Goal: Task Accomplishment & Management: Manage account settings

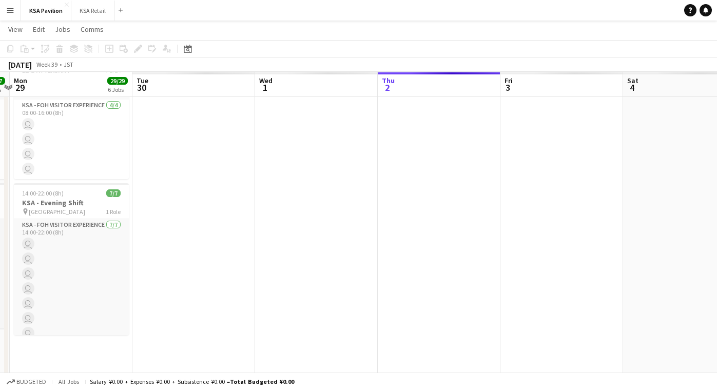
scroll to position [138, 0]
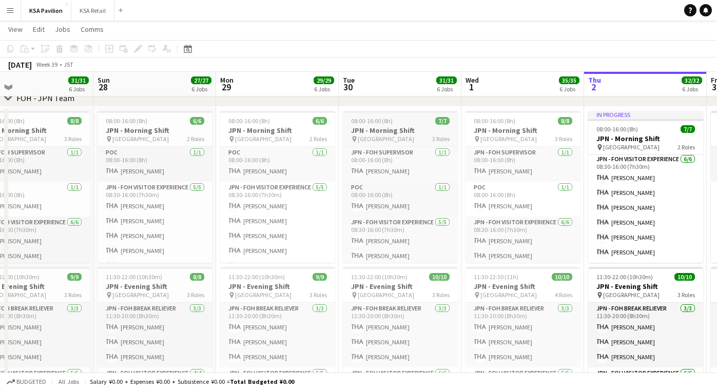
scroll to position [36, 0]
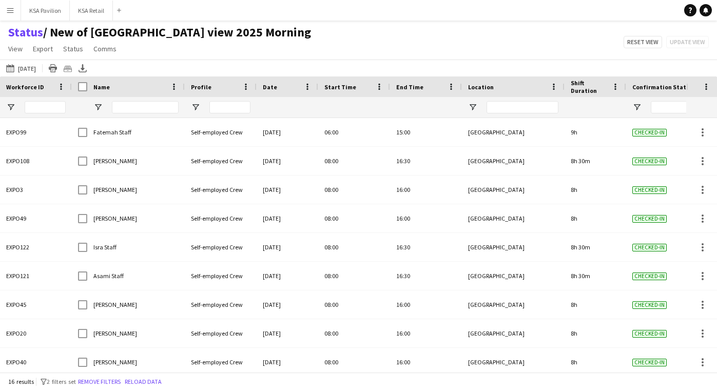
scroll to position [0, 12]
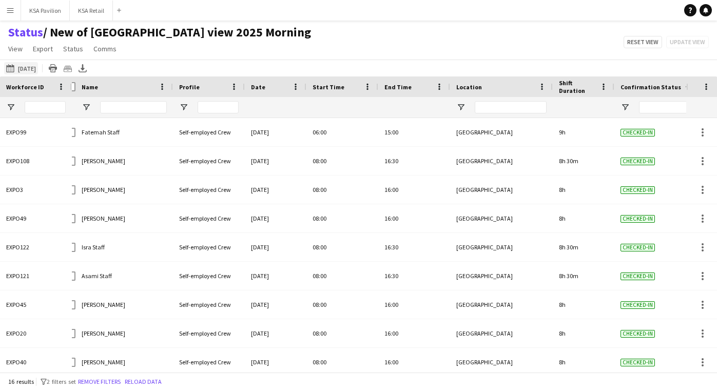
click at [35, 67] on button "[DATE] to [DATE] [DATE]" at bounding box center [21, 68] width 34 height 12
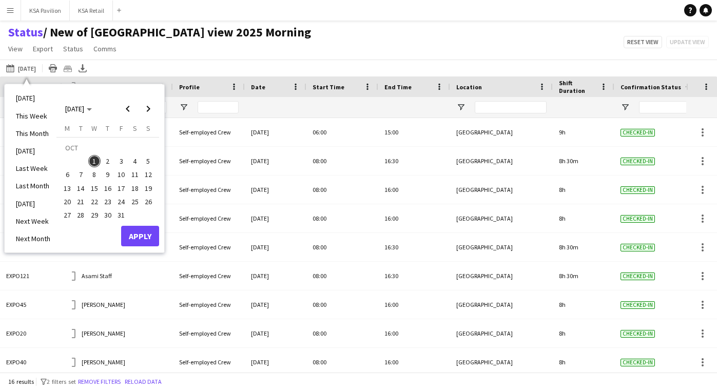
click at [104, 163] on span "2" at bounding box center [108, 161] width 12 height 12
click at [130, 238] on button "Apply" at bounding box center [140, 236] width 38 height 21
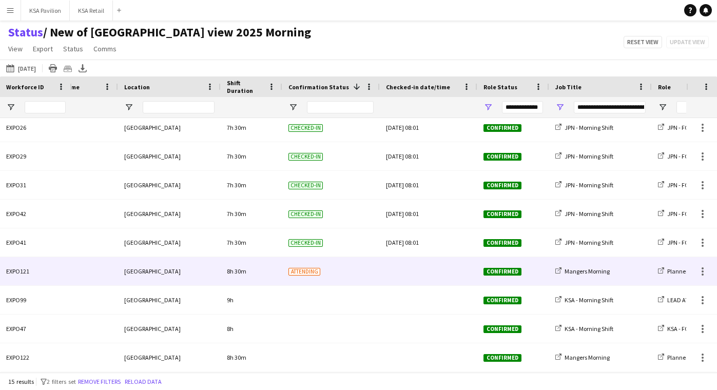
scroll to position [0, 0]
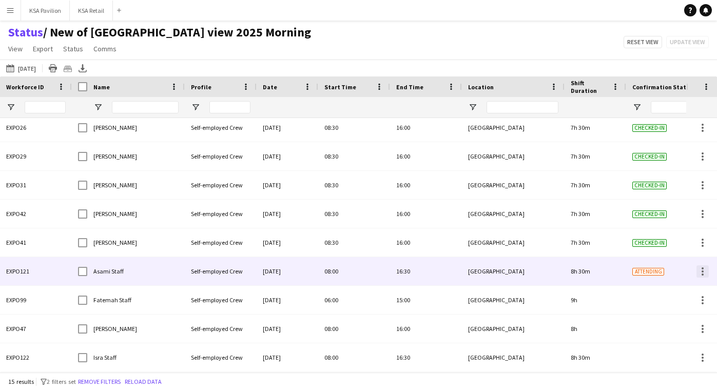
click at [702, 268] on div at bounding box center [703, 268] width 2 height 2
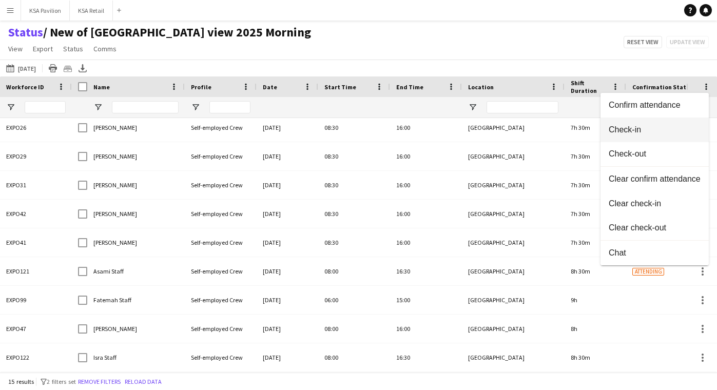
click at [680, 133] on span "Check-in" at bounding box center [655, 129] width 92 height 9
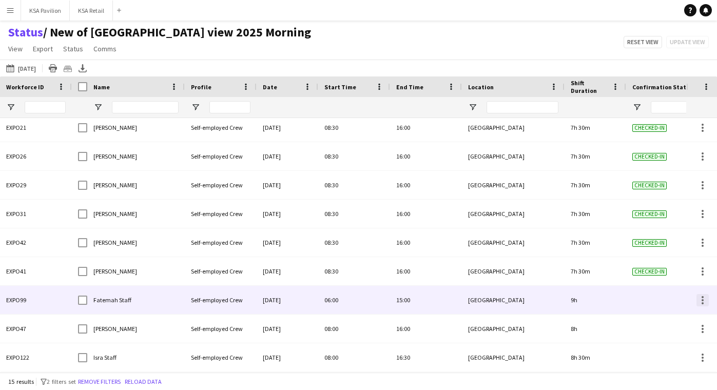
click at [703, 297] on div at bounding box center [703, 297] width 2 height 2
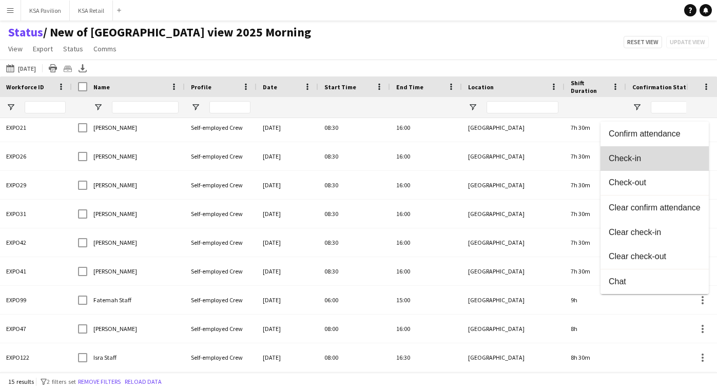
click at [675, 168] on button "Check-in" at bounding box center [655, 158] width 108 height 25
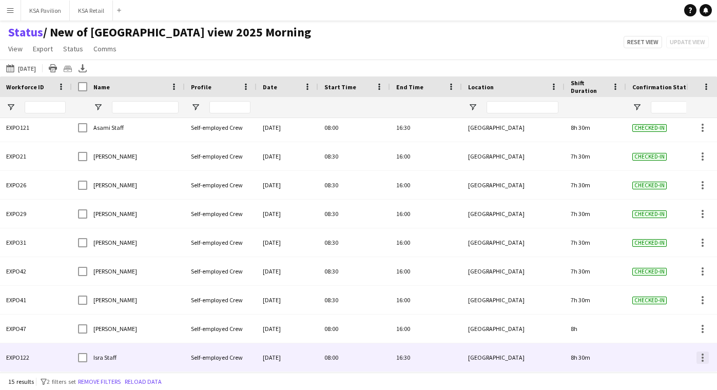
click at [701, 358] on div at bounding box center [703, 358] width 12 height 12
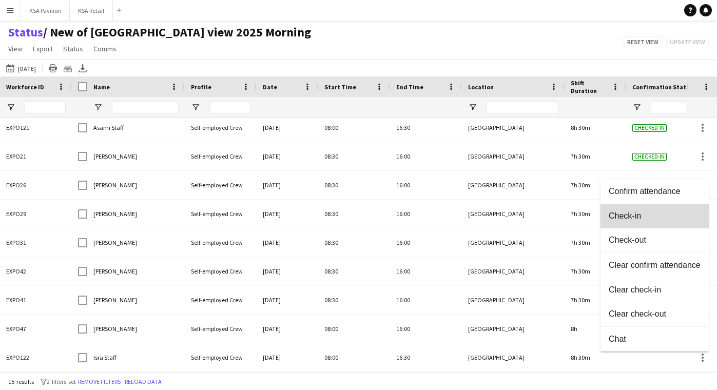
click at [669, 224] on button "Check-in" at bounding box center [655, 216] width 108 height 25
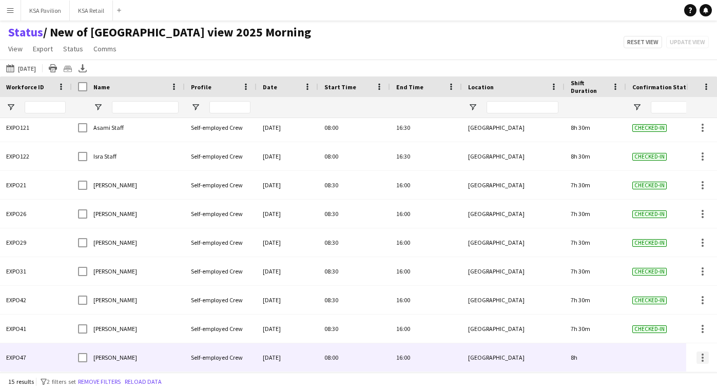
click at [704, 355] on div at bounding box center [703, 358] width 12 height 12
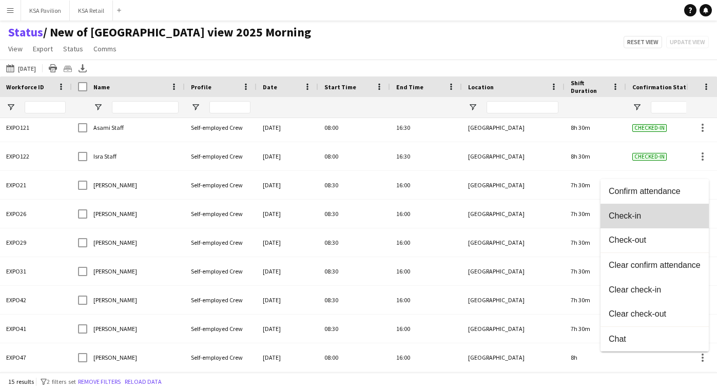
click at [678, 216] on span "Check-in" at bounding box center [655, 215] width 92 height 9
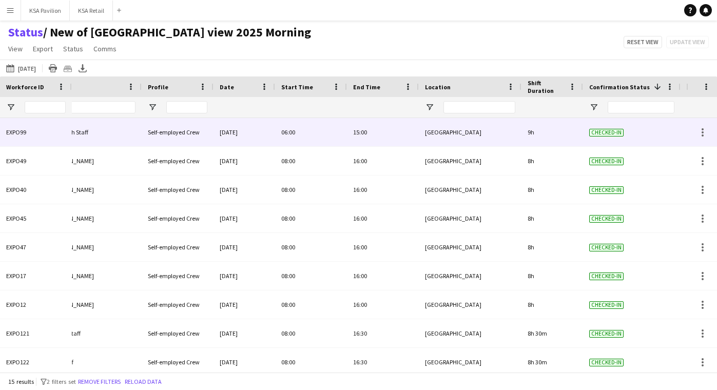
scroll to position [0, 94]
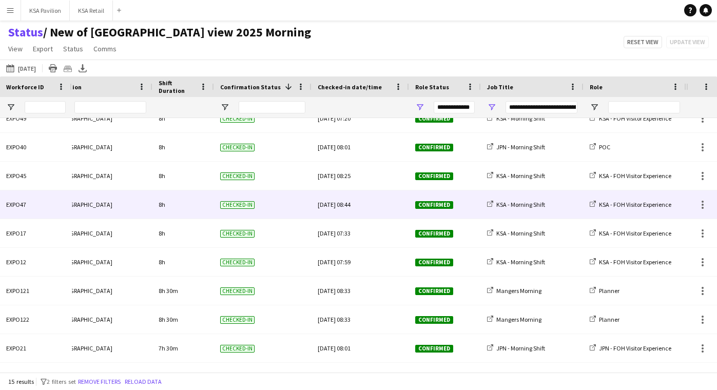
click at [366, 203] on div "[DATE] 08:44" at bounding box center [360, 204] width 85 height 28
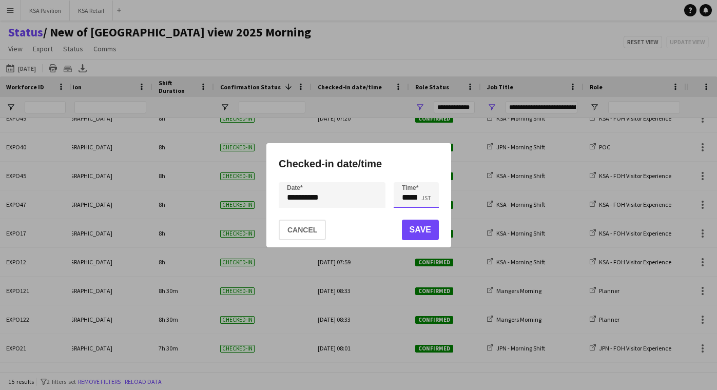
click at [415, 197] on input "*****" at bounding box center [416, 195] width 45 height 26
click at [423, 211] on div at bounding box center [426, 213] width 21 height 10
type input "*****"
click at [423, 212] on div at bounding box center [426, 213] width 21 height 10
click at [425, 228] on button "Save" at bounding box center [419, 230] width 37 height 21
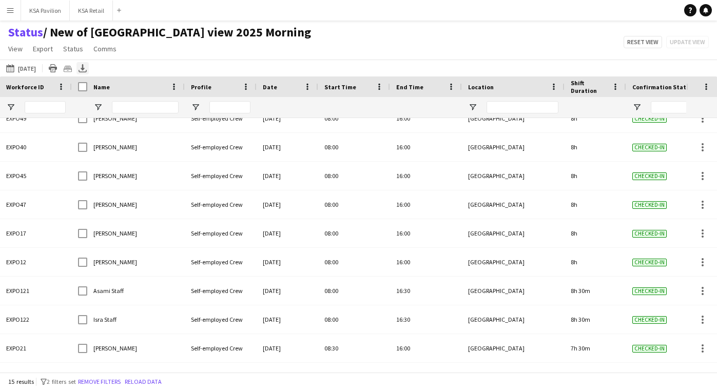
click at [87, 71] on icon "Export XLSX" at bounding box center [83, 68] width 8 height 8
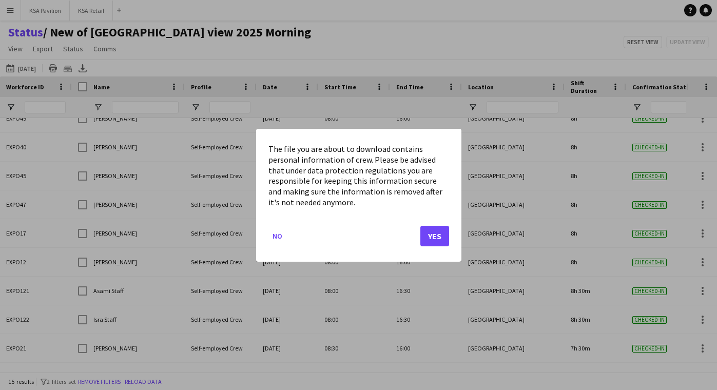
click at [442, 233] on button "Yes" at bounding box center [434, 235] width 29 height 21
